Goal: Task Accomplishment & Management: Use online tool/utility

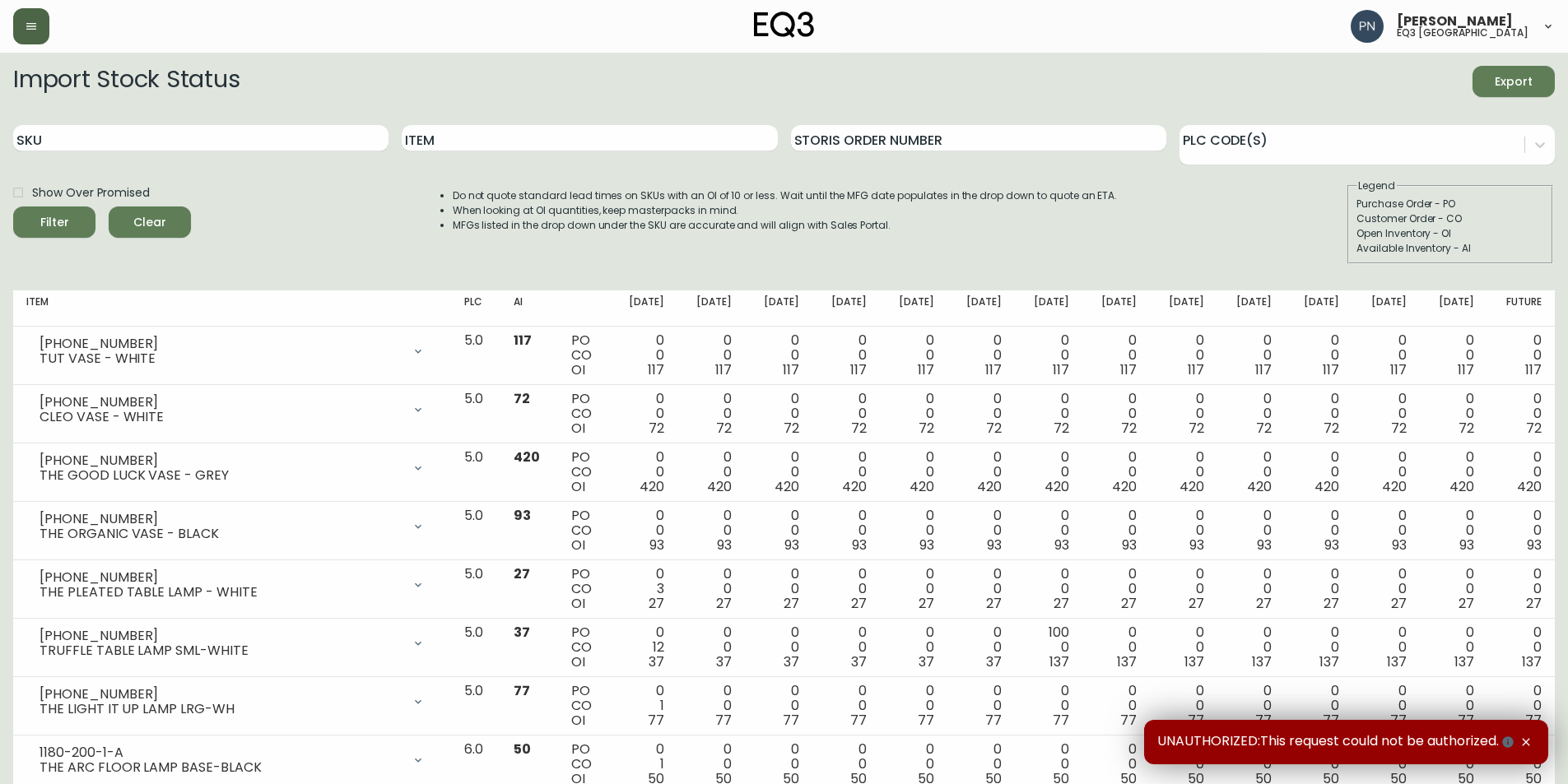
click at [27, 36] on button "button" at bounding box center [32, 27] width 36 height 36
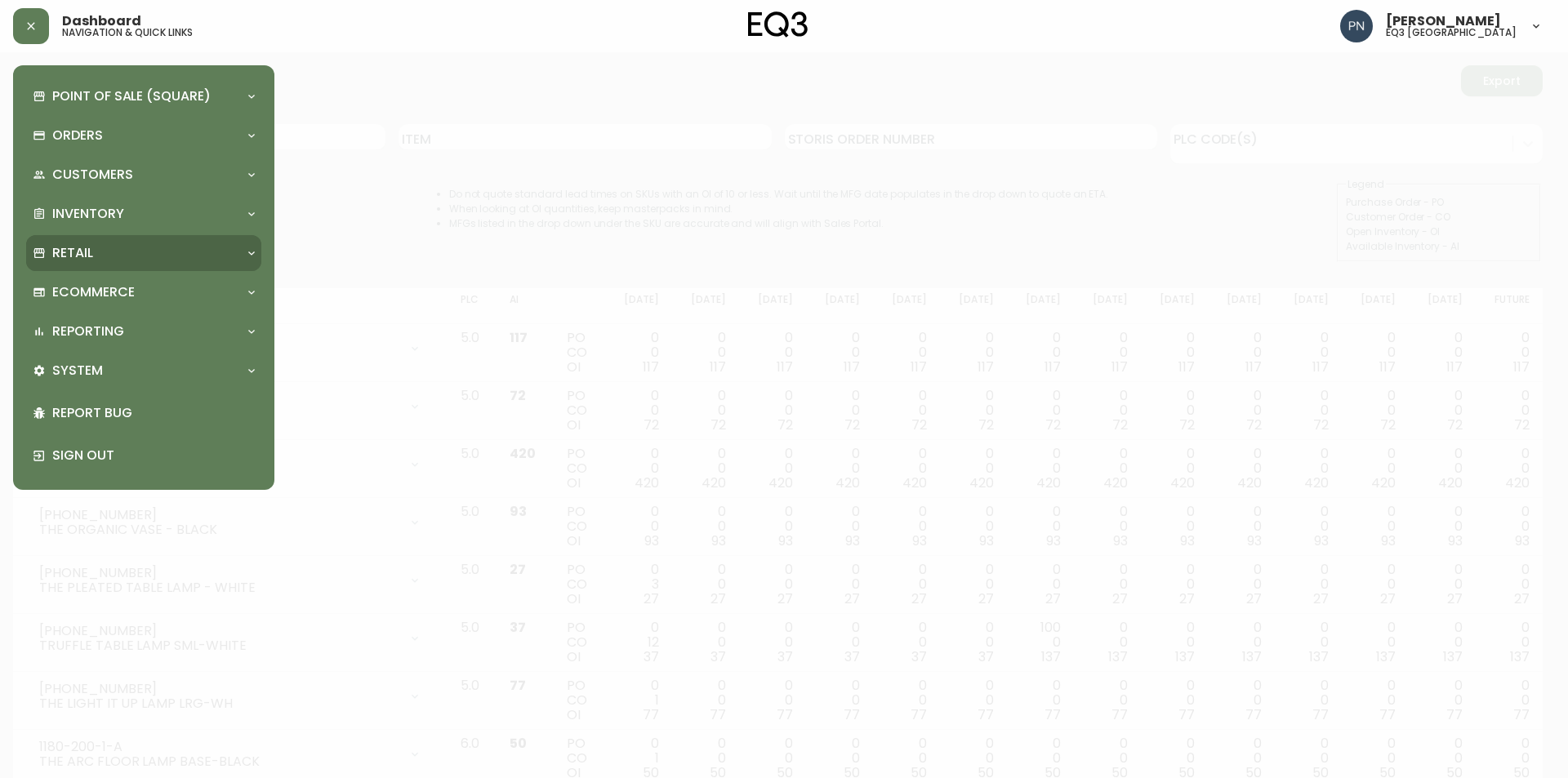
click at [71, 249] on p "Retail" at bounding box center [72, 252] width 41 height 18
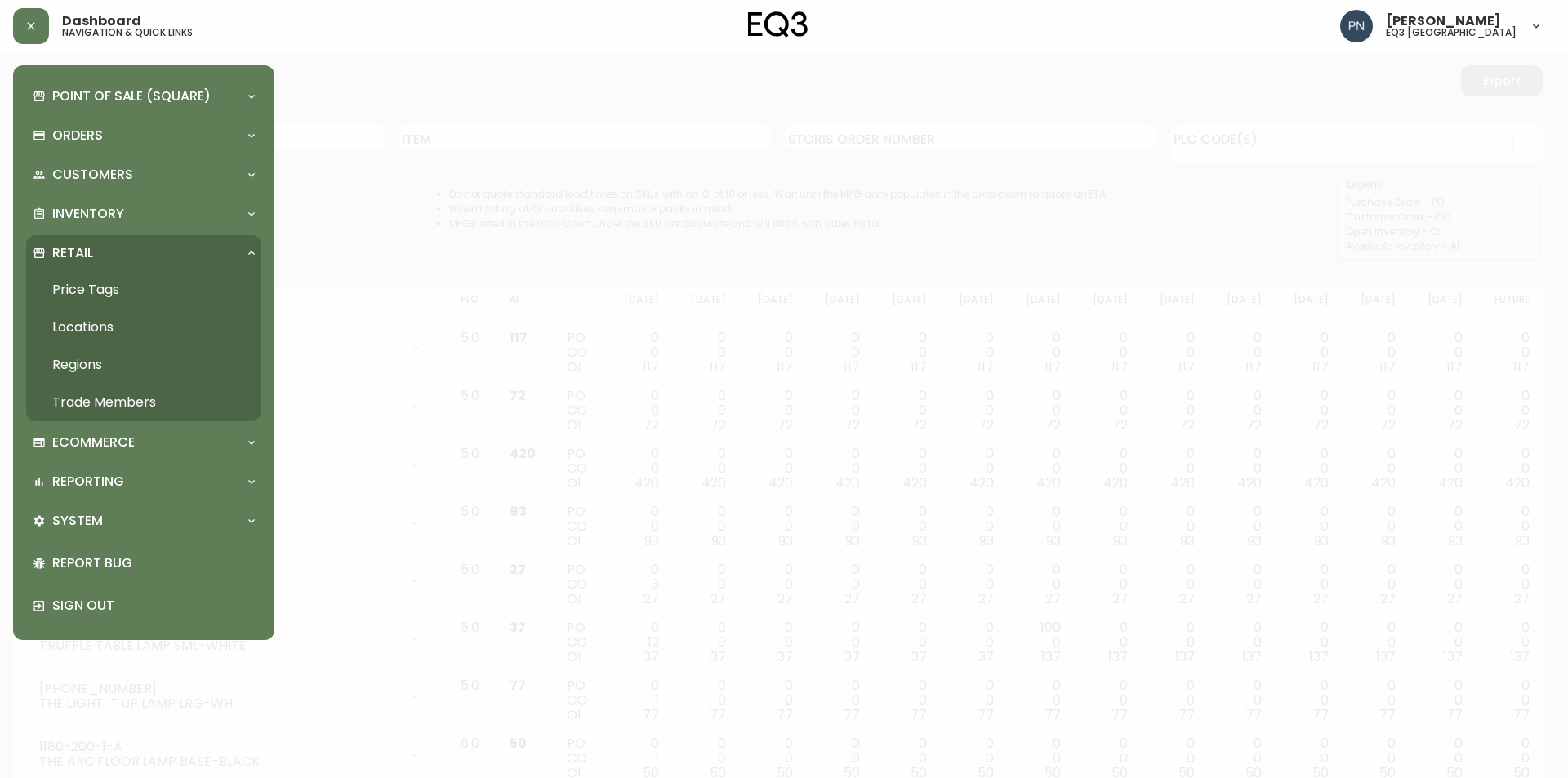
click at [90, 292] on link "Price Tags" at bounding box center [143, 289] width 235 height 37
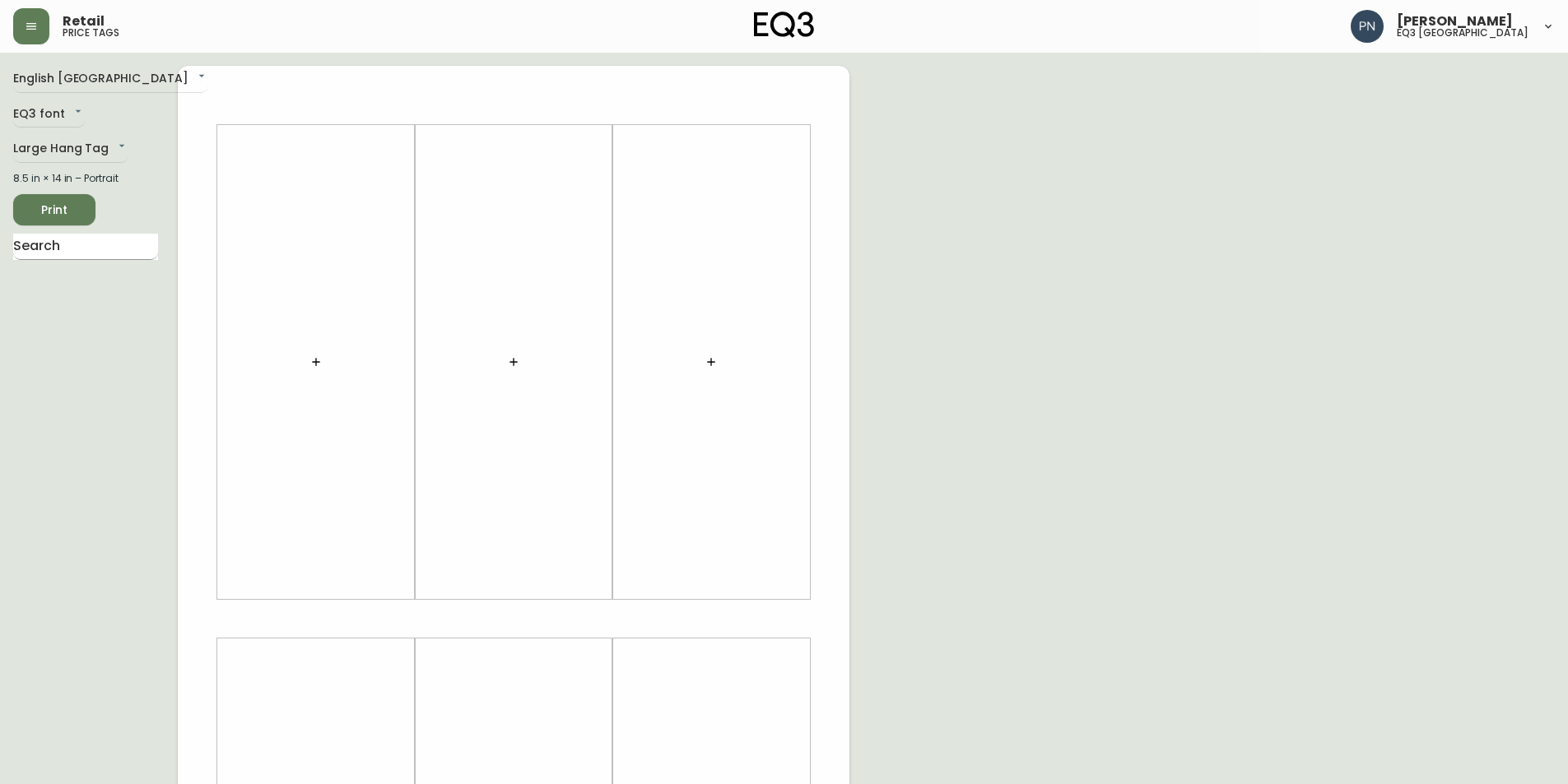
click at [83, 250] on input "text" at bounding box center [85, 246] width 145 height 26
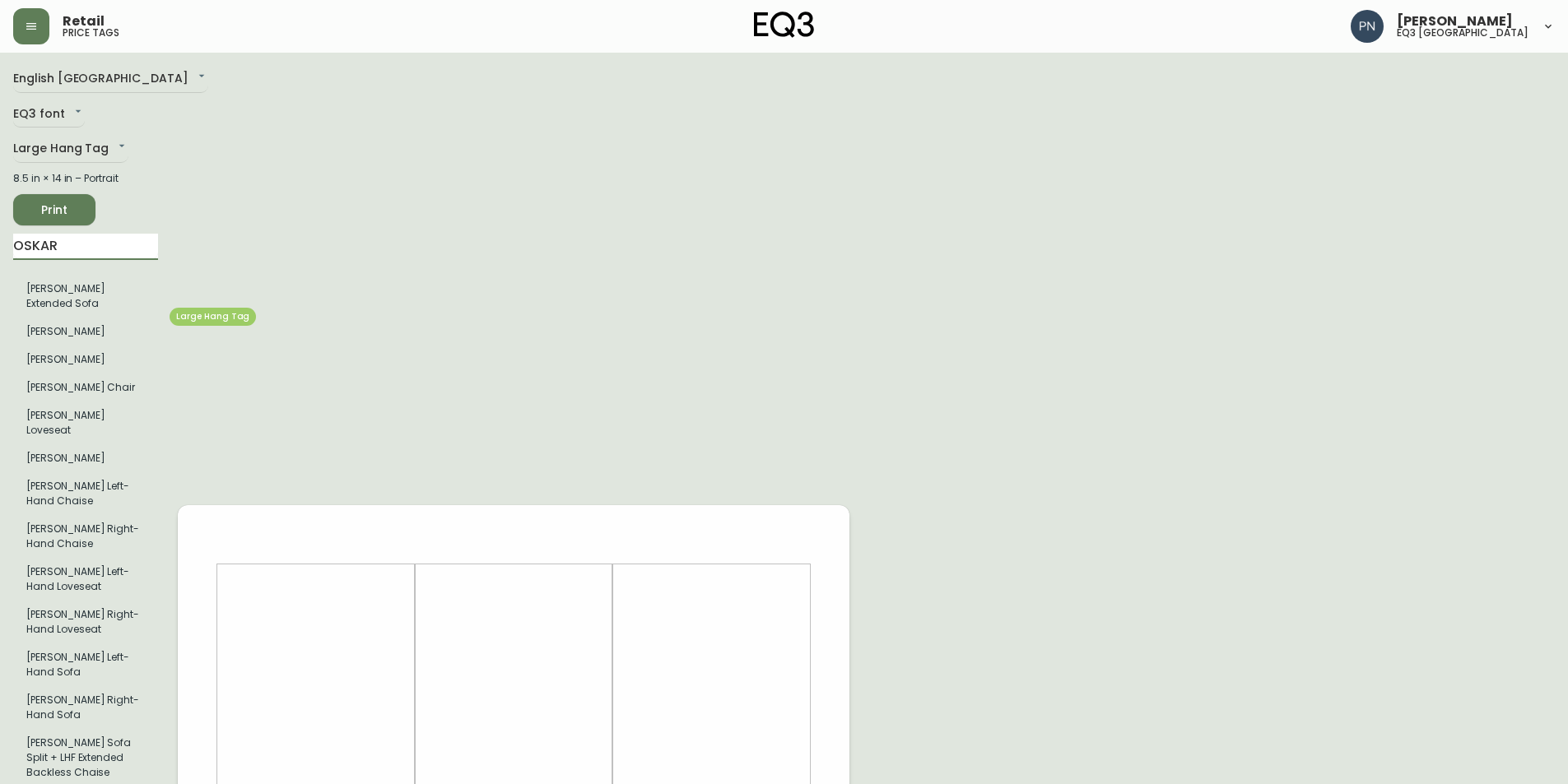
type input "OSKAR"
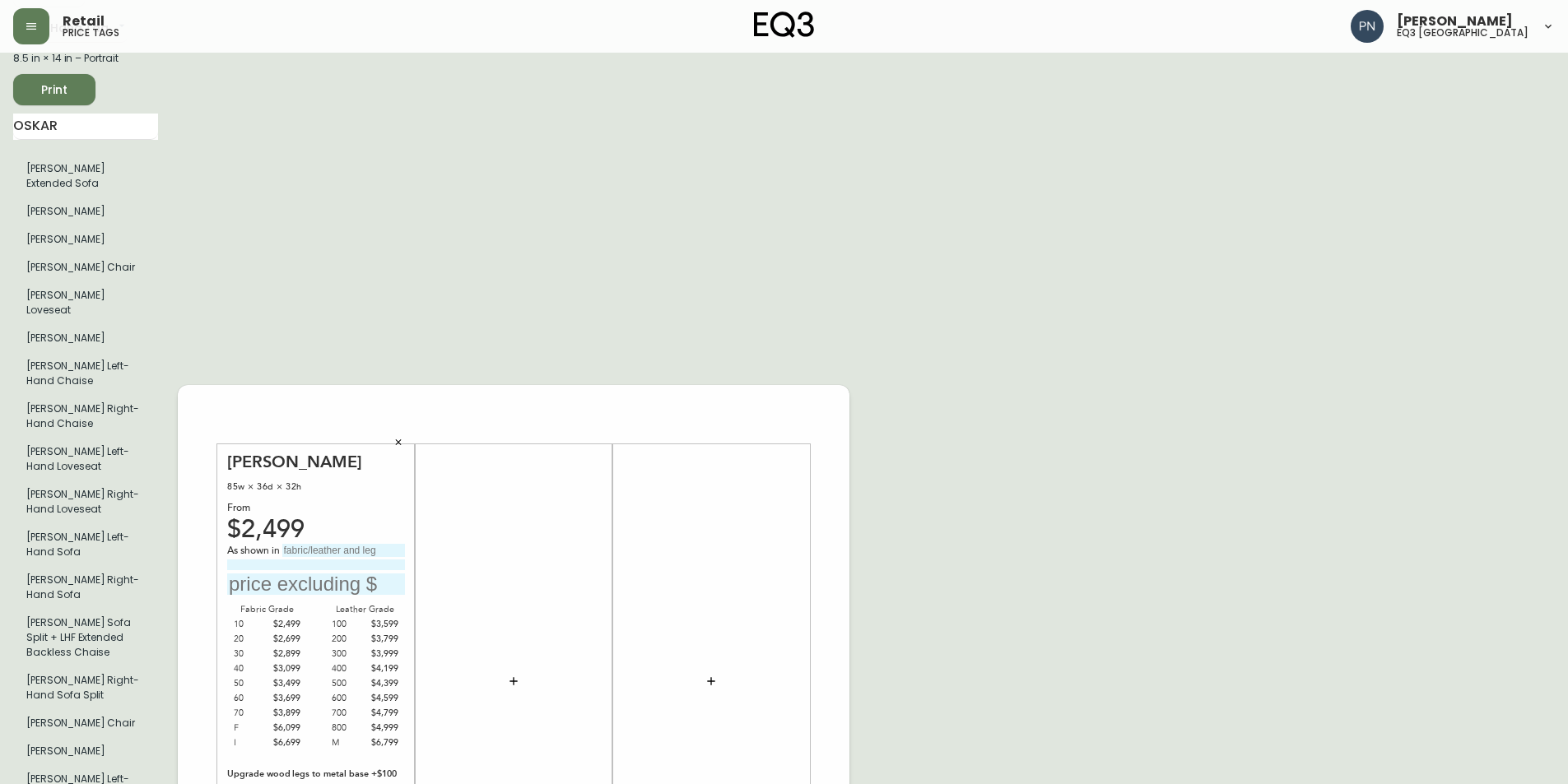
scroll to position [247, 0]
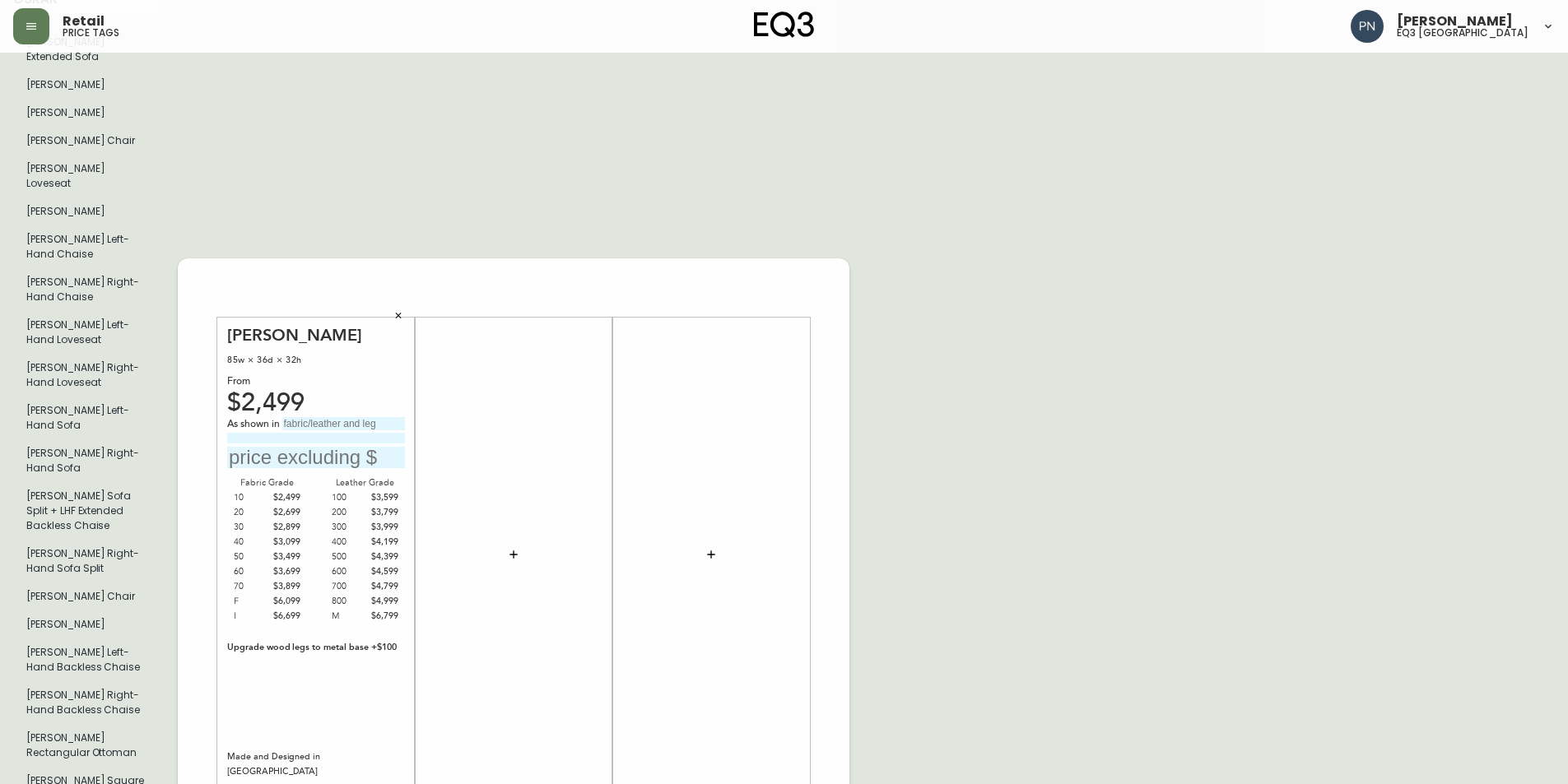
click at [340, 417] on input "text" at bounding box center [344, 424] width 123 height 13
type input "GRADE 300"
click at [337, 433] on input at bounding box center [316, 438] width 178 height 11
type input "PETRA - GRANITE"
click at [312, 446] on input "text" at bounding box center [316, 457] width 178 height 22
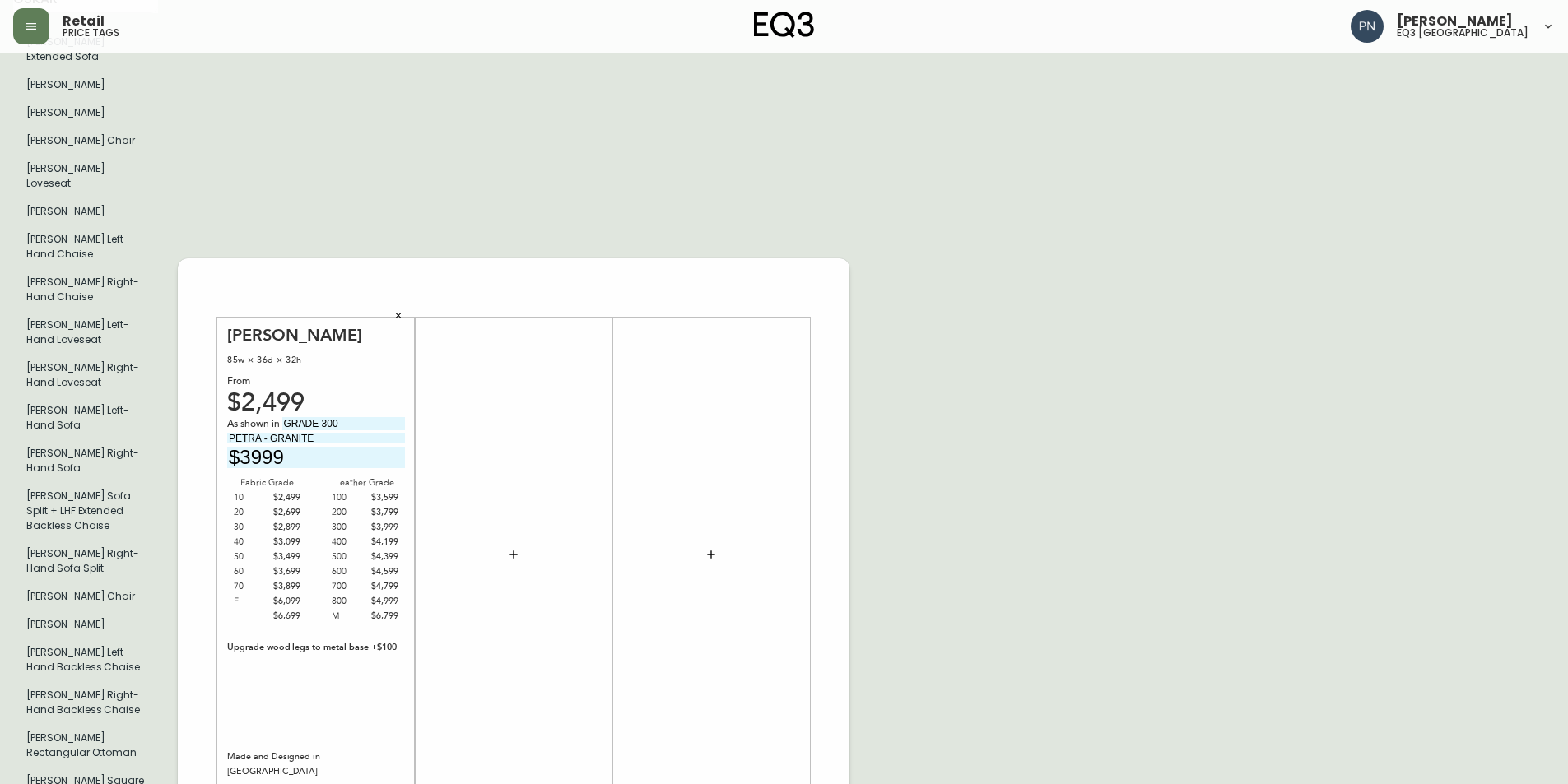
scroll to position [0, 0]
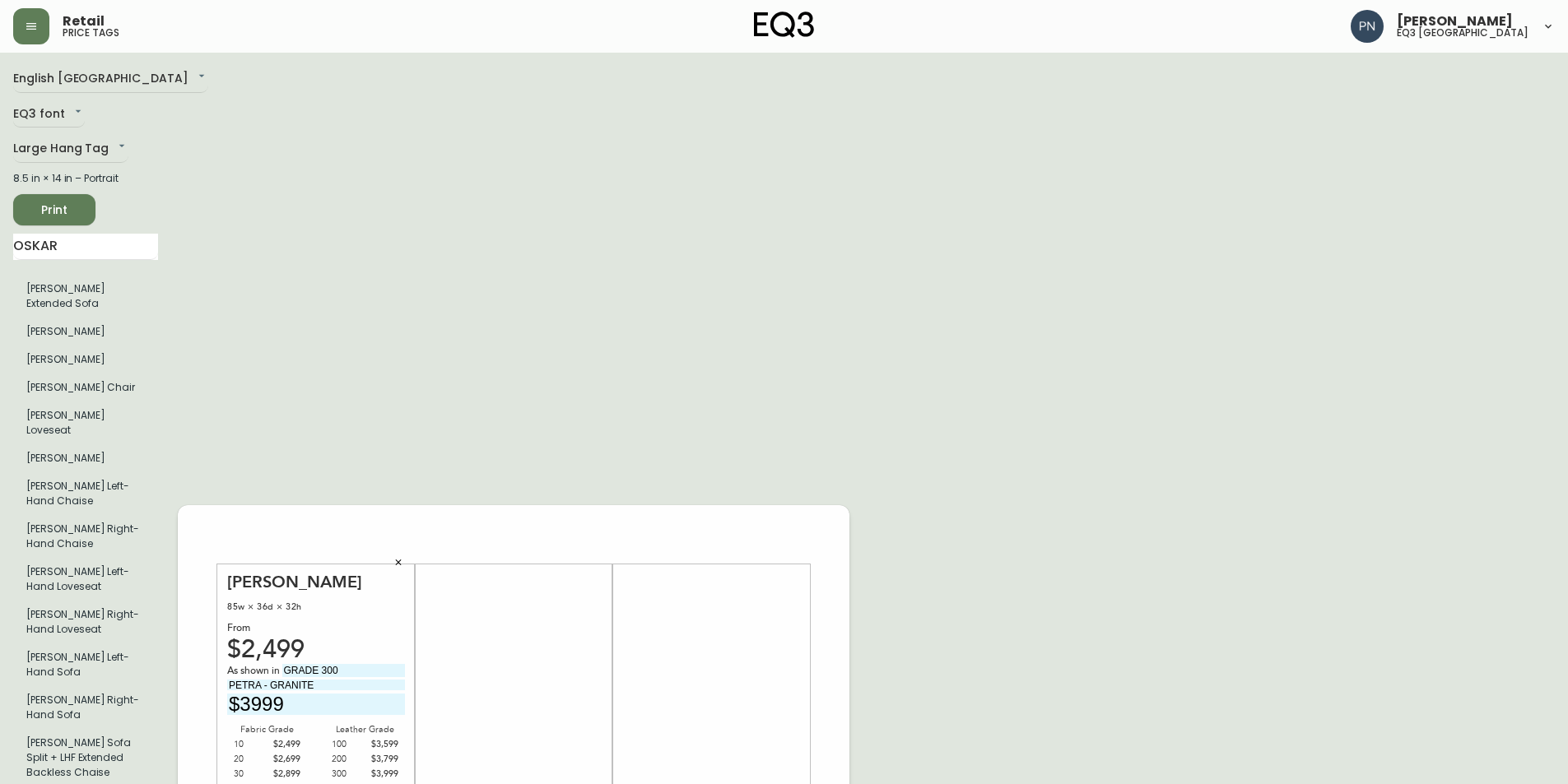
type input "$3999"
click at [70, 204] on span "Print" at bounding box center [54, 209] width 56 height 20
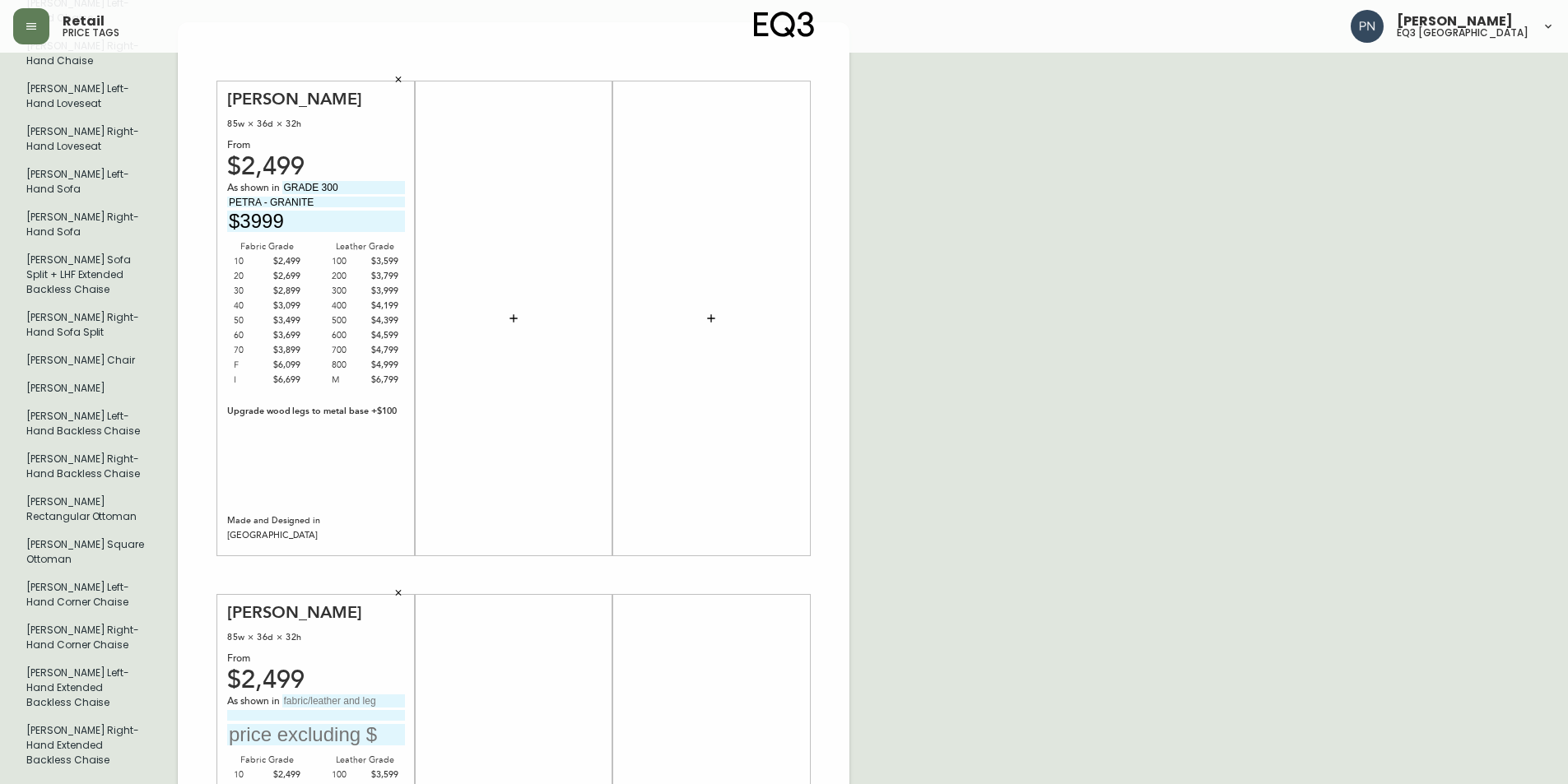
scroll to position [625, 0]
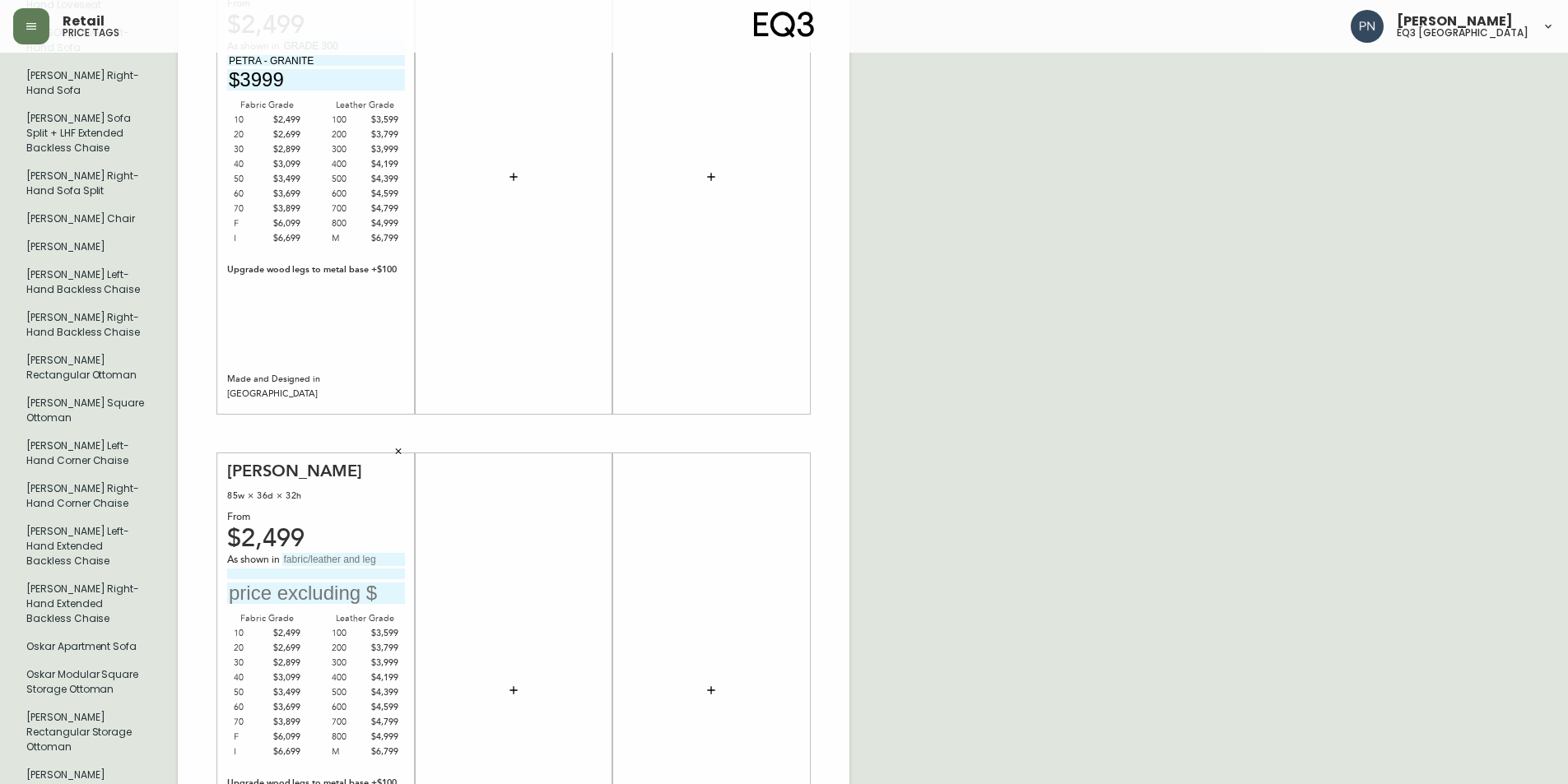
click at [338, 553] on div "As shown in" at bounding box center [316, 579] width 178 height 52
click at [343, 553] on input "text" at bounding box center [344, 559] width 123 height 13
type input "GRADE 300"
click at [329, 582] on input "text" at bounding box center [316, 593] width 178 height 22
click at [330, 568] on input at bounding box center [316, 573] width 178 height 11
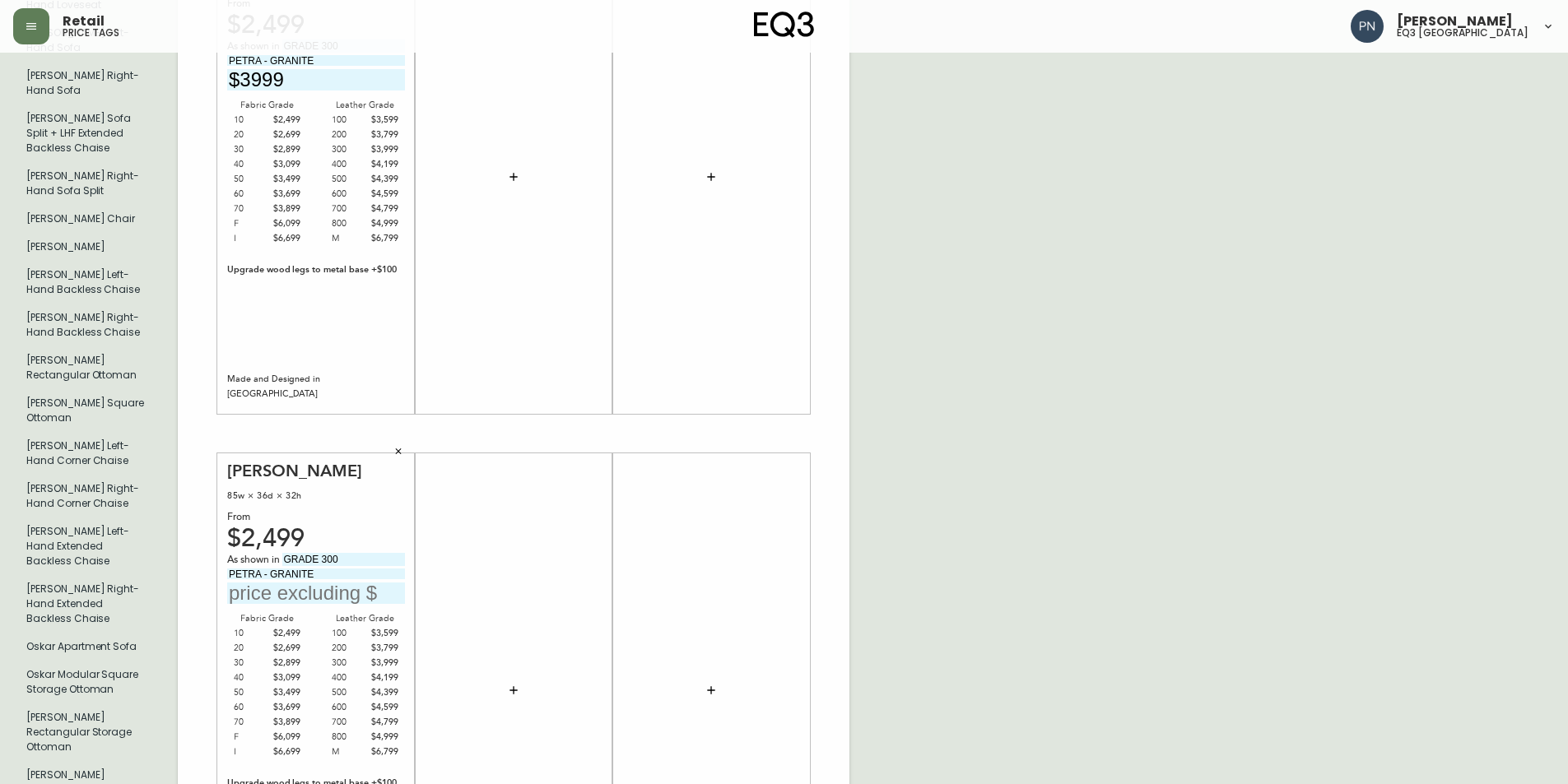
type input "PETRA - GRANITE"
click at [332, 582] on input "text" at bounding box center [316, 593] width 178 height 22
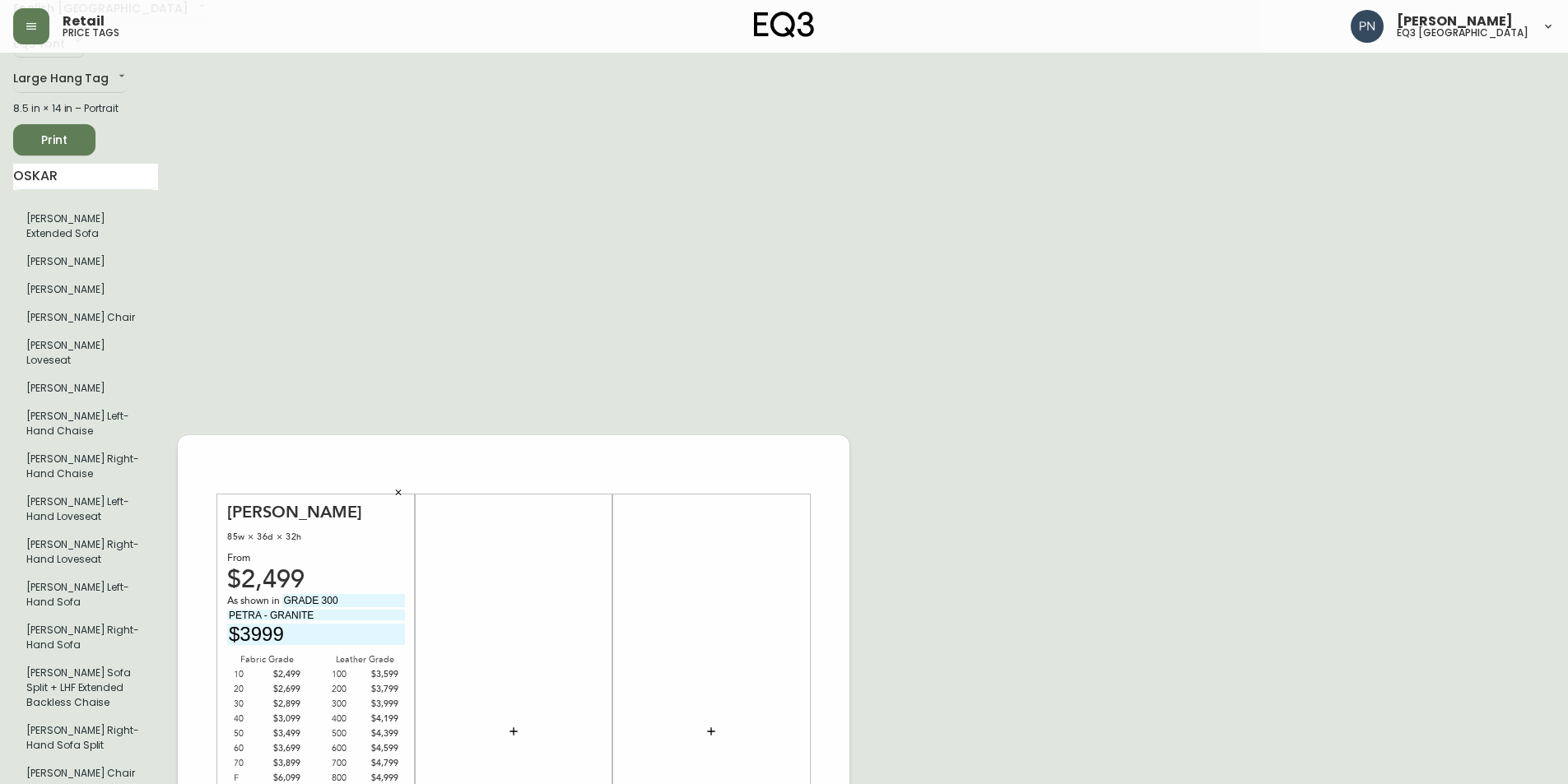
scroll to position [64, 0]
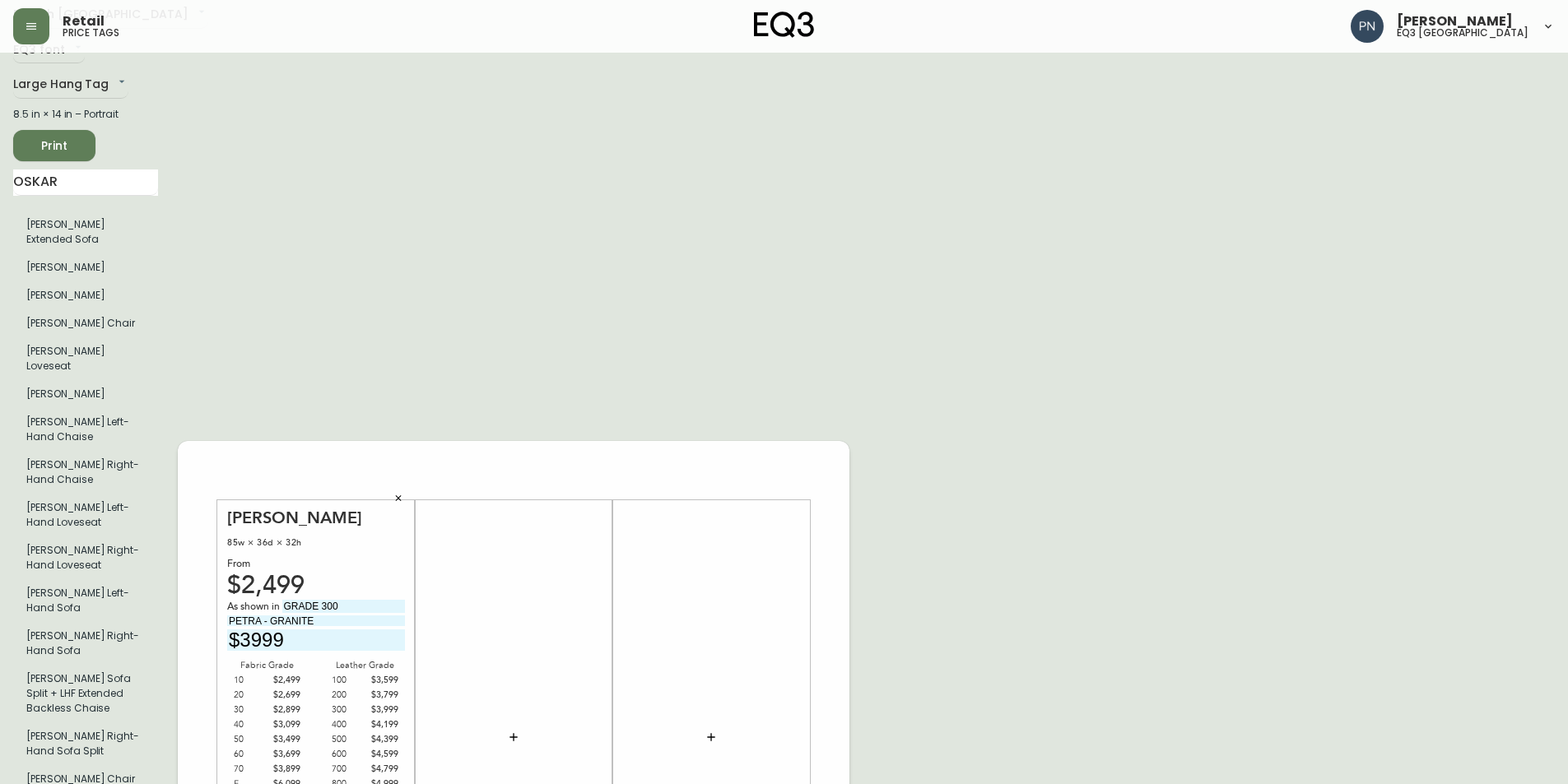
type input "$3999"
click at [57, 141] on span "Print" at bounding box center [54, 145] width 56 height 20
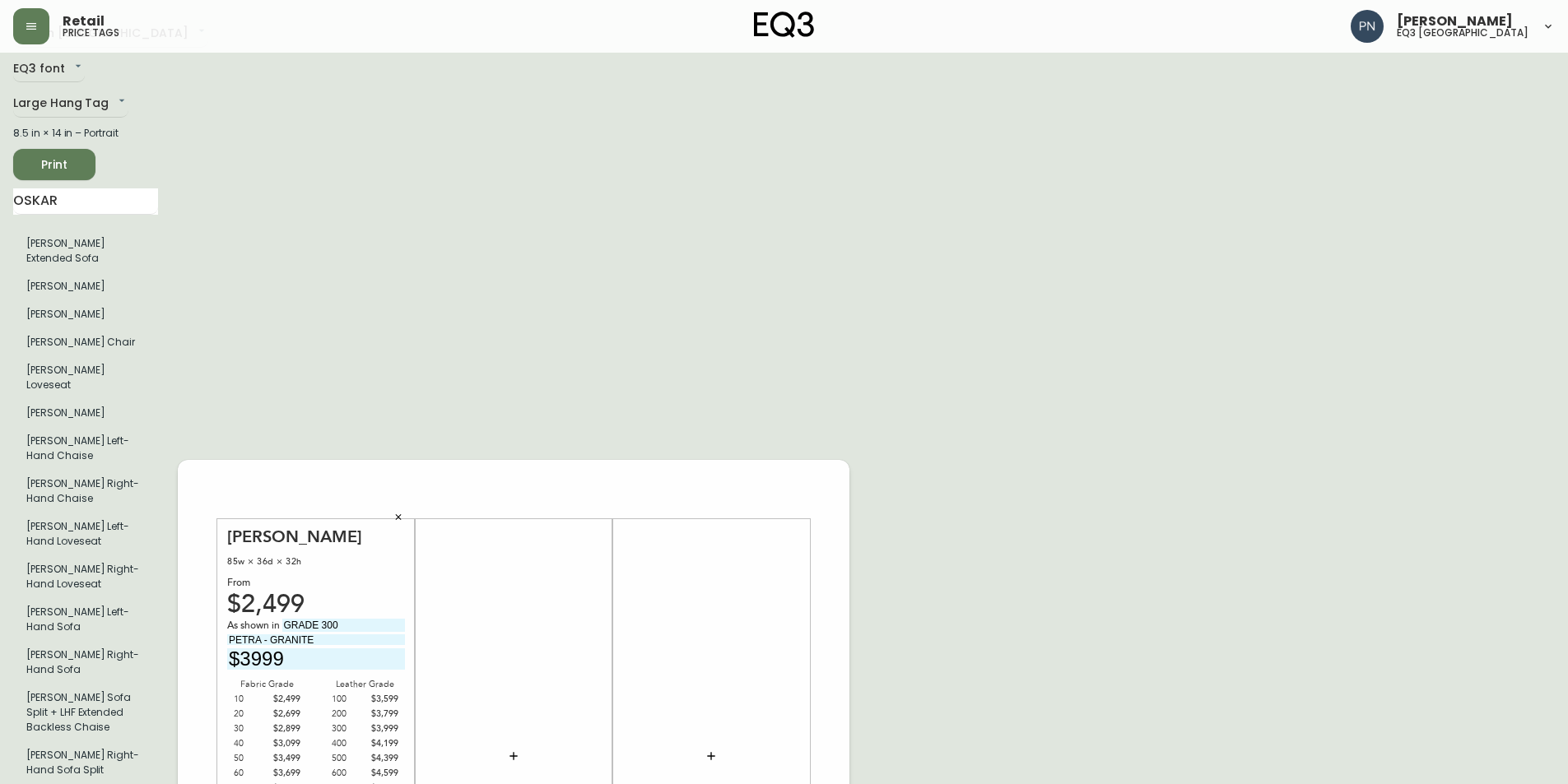
scroll to position [0, 0]
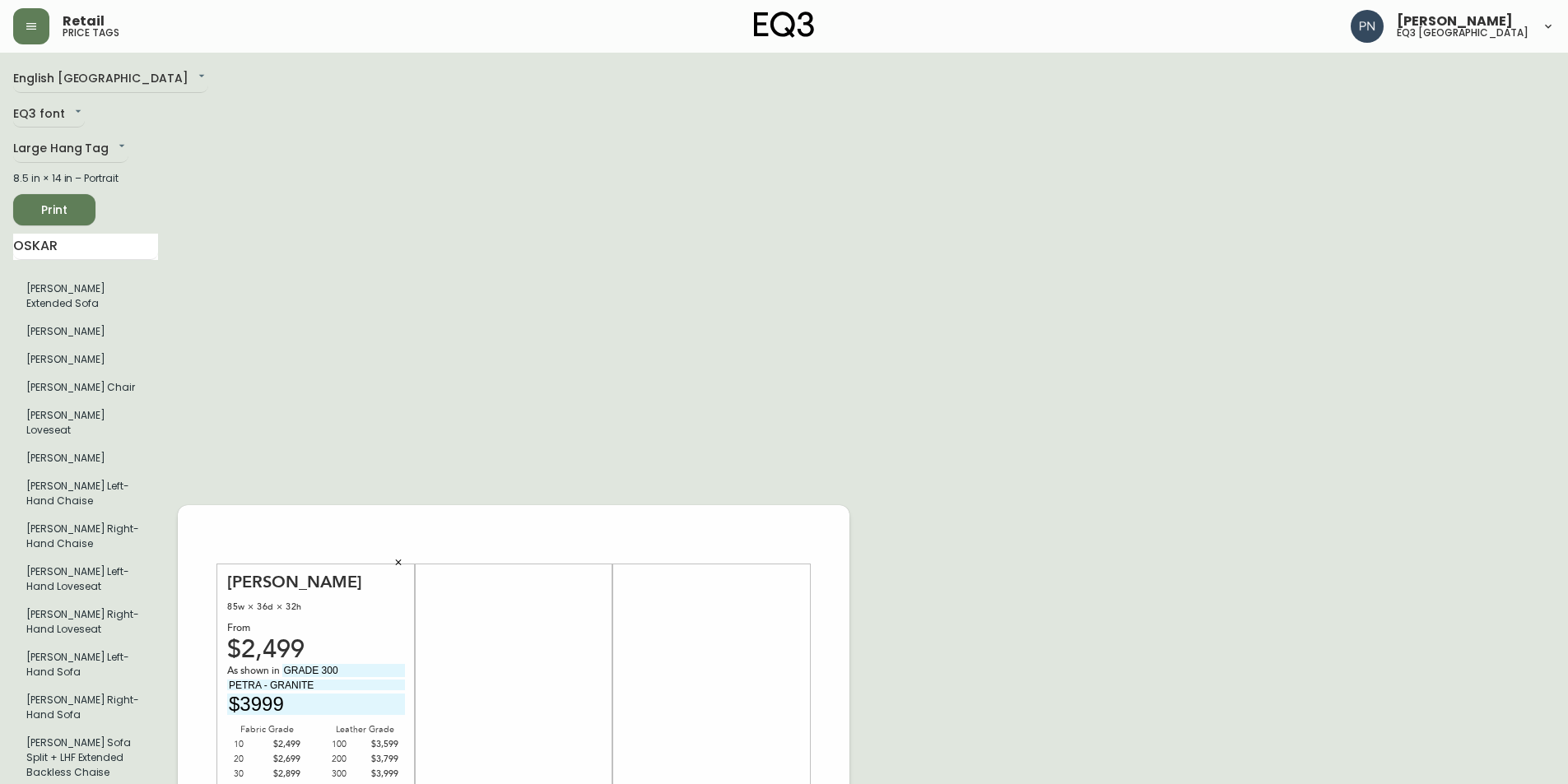
click at [76, 209] on span "Print" at bounding box center [54, 209] width 56 height 20
